Goal: Entertainment & Leisure: Consume media (video, audio)

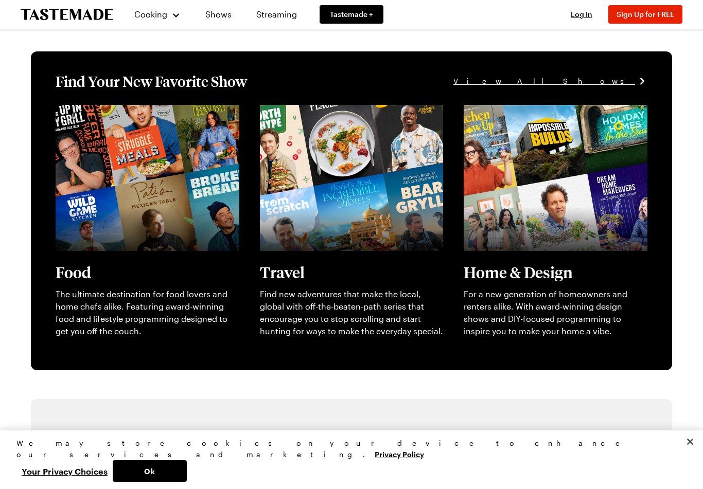
scroll to position [265, 0]
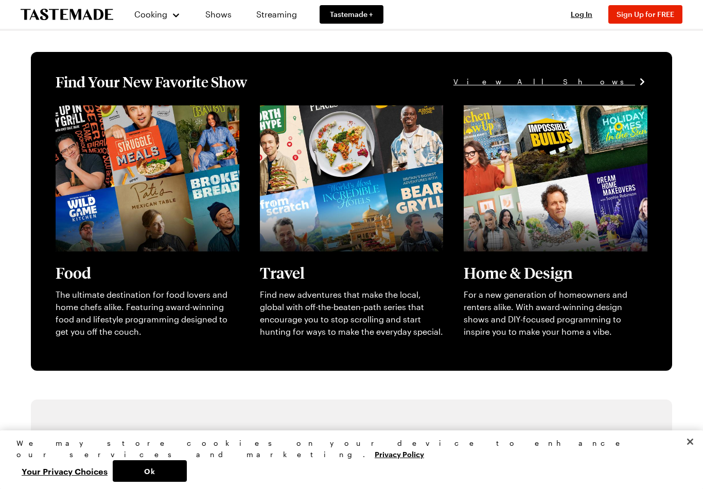
click at [187, 482] on button "Ok" at bounding box center [150, 472] width 74 height 22
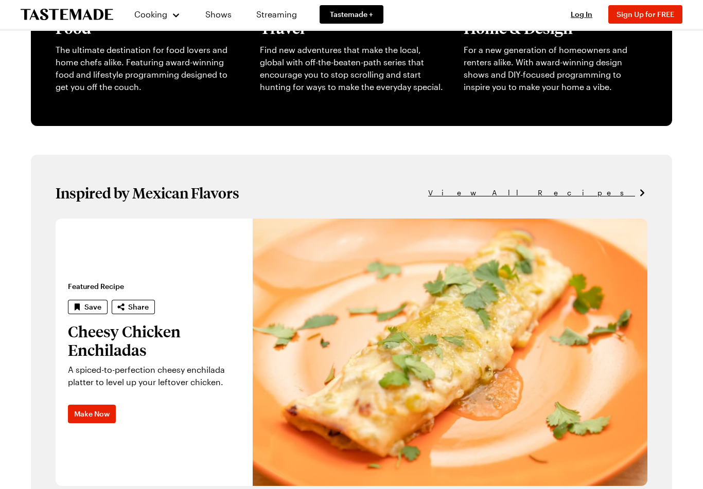
scroll to position [519, 0]
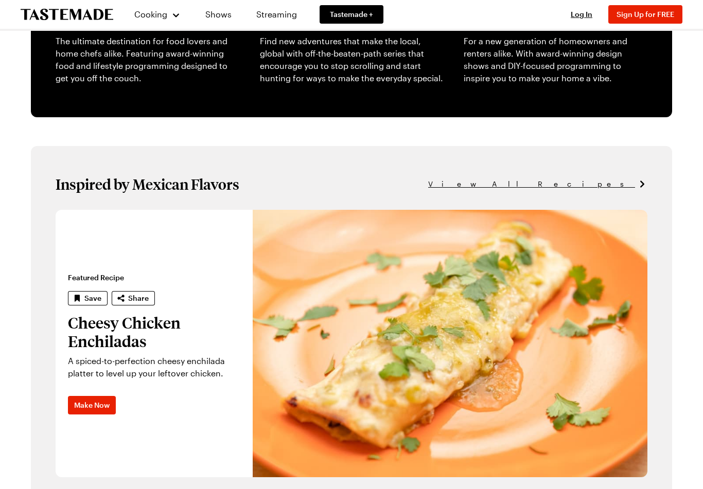
click at [219, 20] on link "Shows" at bounding box center [218, 14] width 47 height 29
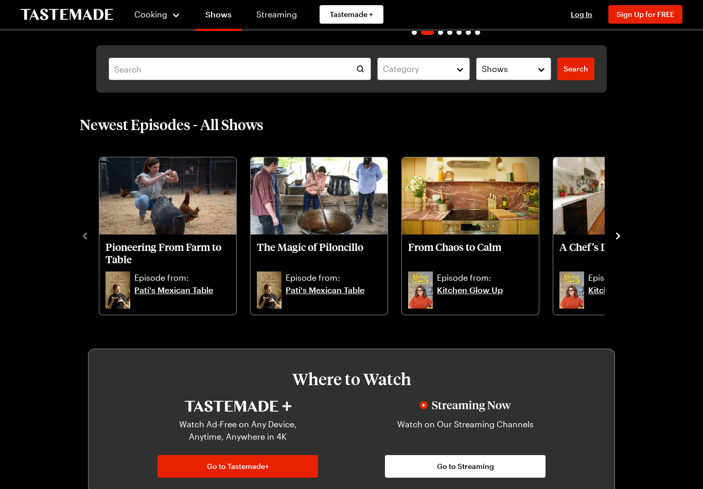
scroll to position [200, 0]
click at [587, 14] on span "Log In" at bounding box center [582, 14] width 22 height 9
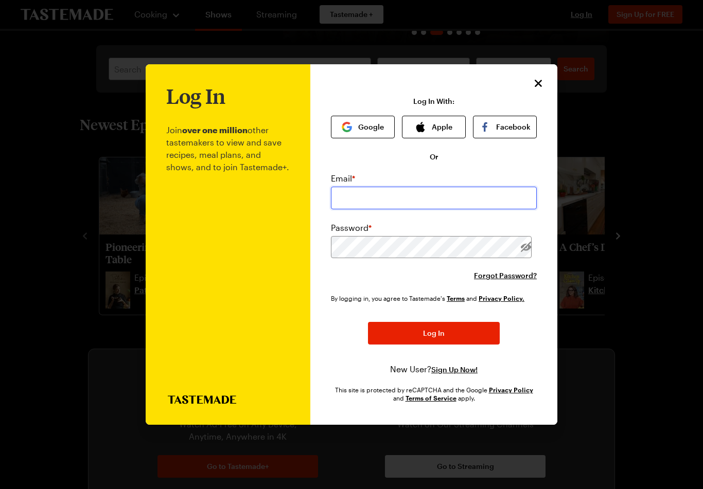
click at [440, 187] on input "email" at bounding box center [434, 198] width 206 height 23
type input "[EMAIL_ADDRESS][DOMAIN_NAME]"
click at [434, 325] on button "Log In" at bounding box center [434, 333] width 132 height 23
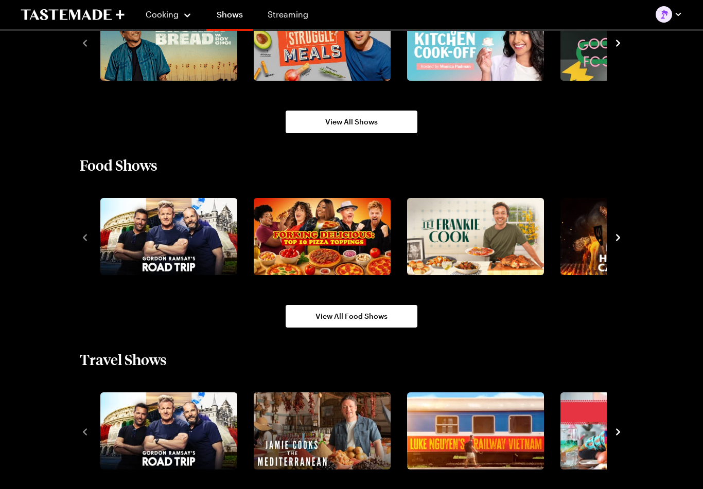
scroll to position [770, 0]
click at [495, 263] on img "3 / 10" at bounding box center [475, 236] width 137 height 77
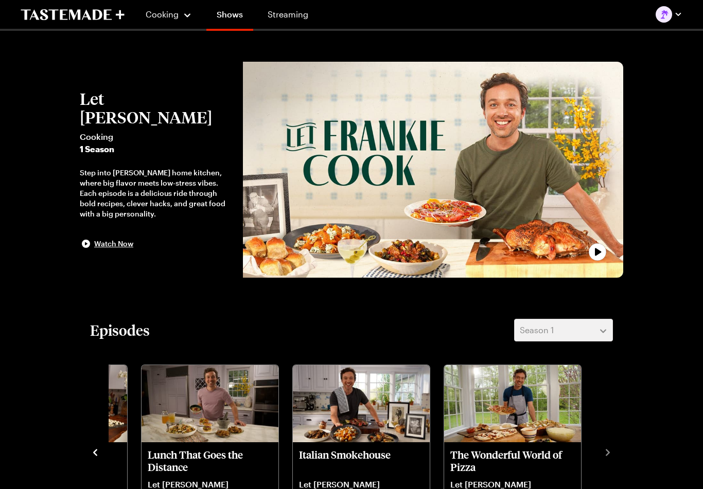
click at [231, 20] on link "Shows" at bounding box center [229, 16] width 47 height 29
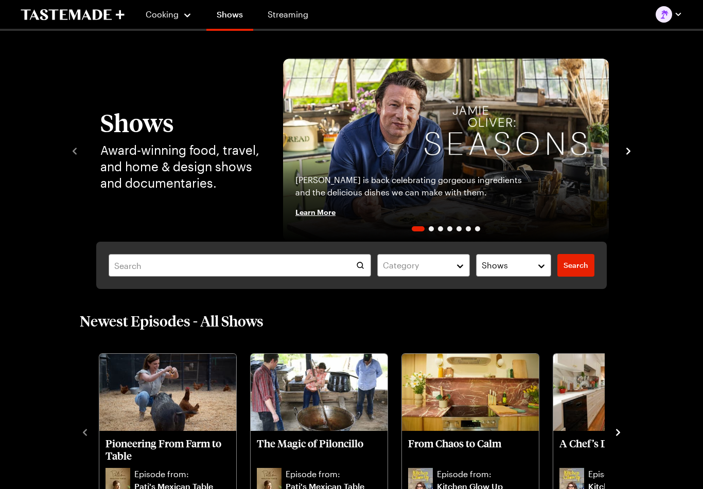
scroll to position [770, 0]
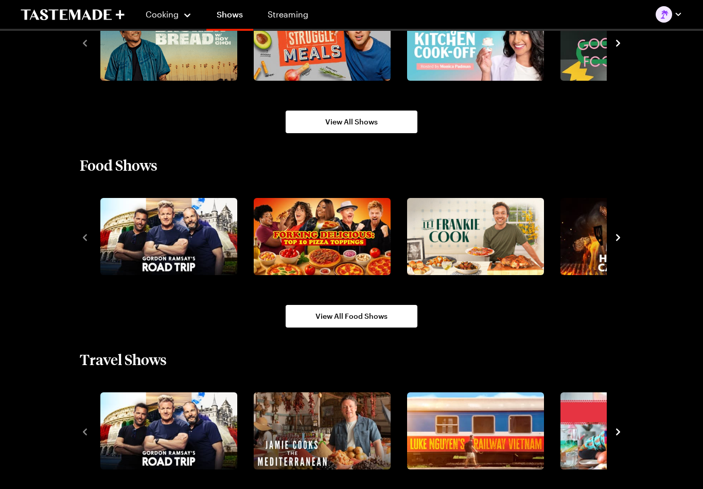
click at [359, 121] on span "View All Shows" at bounding box center [351, 122] width 53 height 10
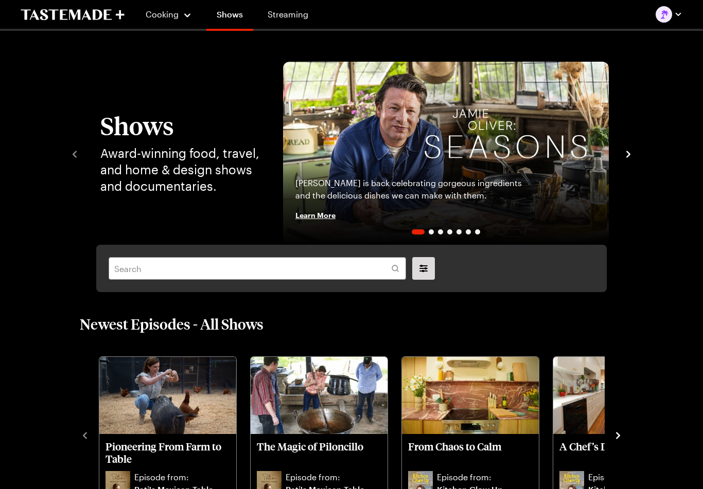
scroll to position [770, 0]
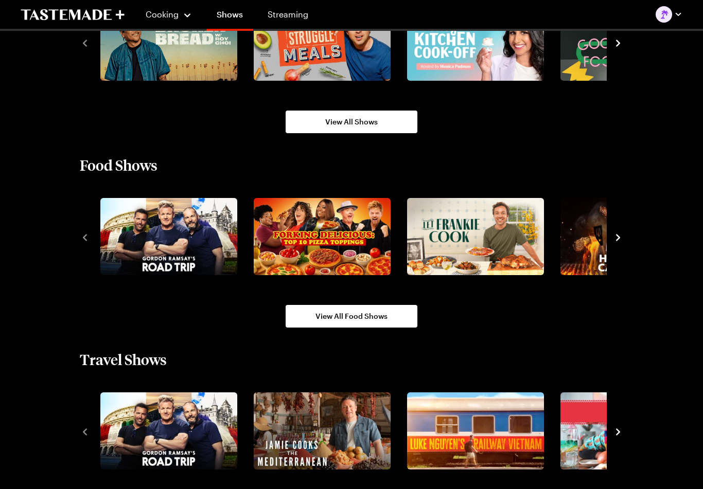
click at [208, 228] on img "1 / 10" at bounding box center [168, 236] width 137 height 77
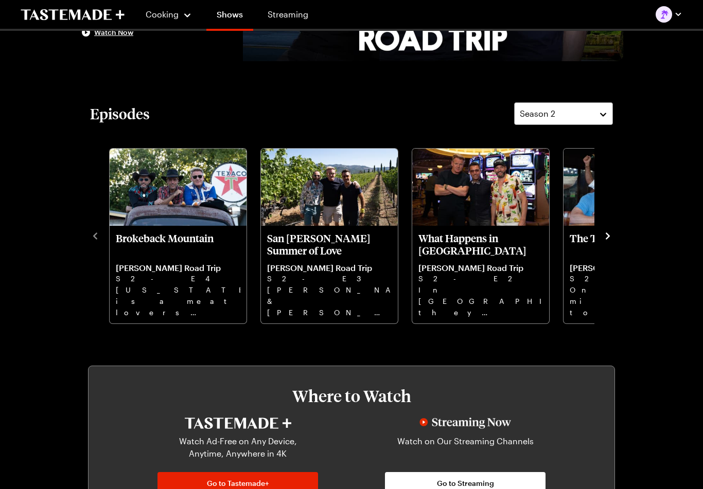
scroll to position [217, 0]
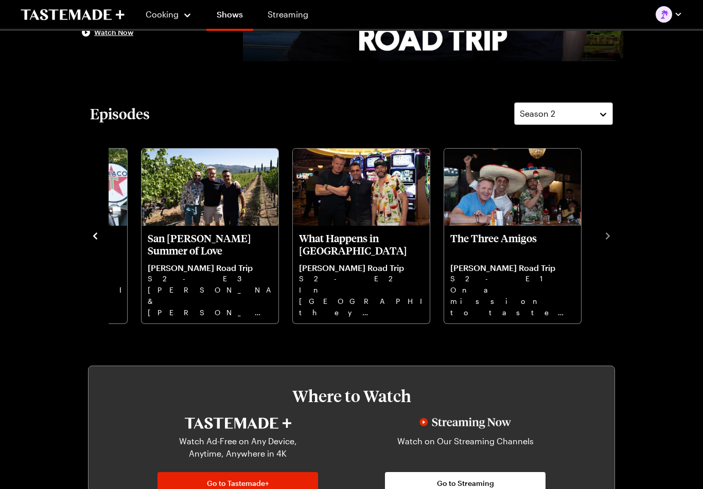
click at [369, 256] on p "What Happens in [GEOGRAPHIC_DATA]" at bounding box center [361, 244] width 125 height 25
